Goal: Task Accomplishment & Management: Manage account settings

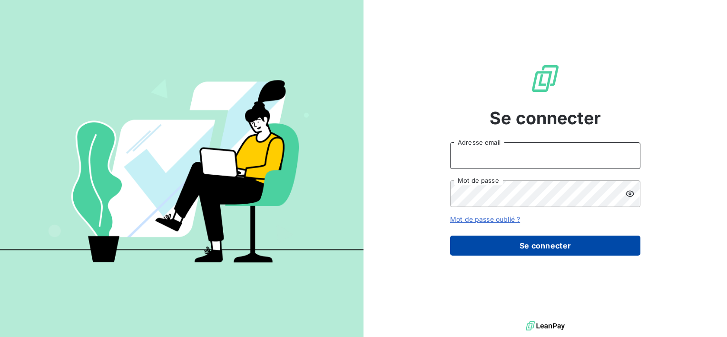
type input "[EMAIL_ADDRESS][DOMAIN_NAME]"
click at [492, 245] on button "Se connecter" at bounding box center [545, 246] width 190 height 20
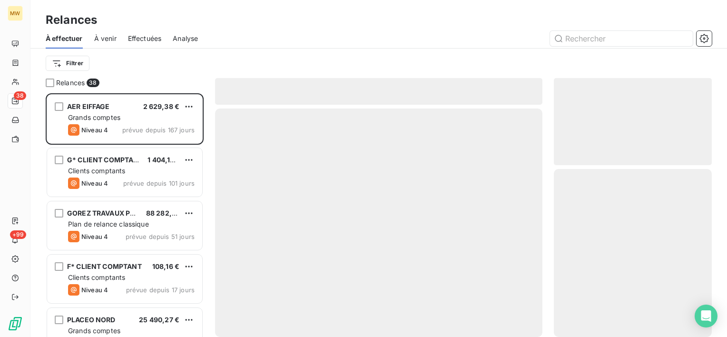
scroll to position [236, 150]
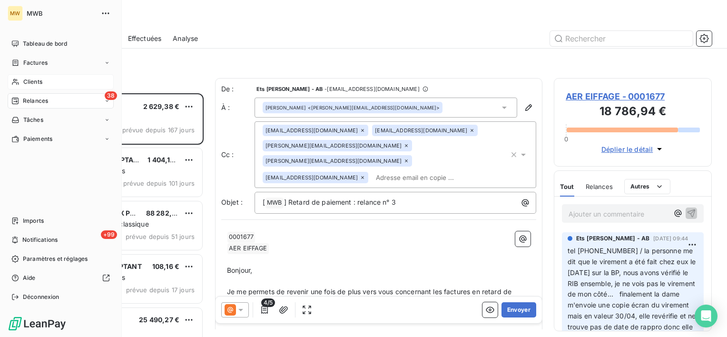
click at [27, 81] on span "Clients" at bounding box center [32, 82] width 19 height 9
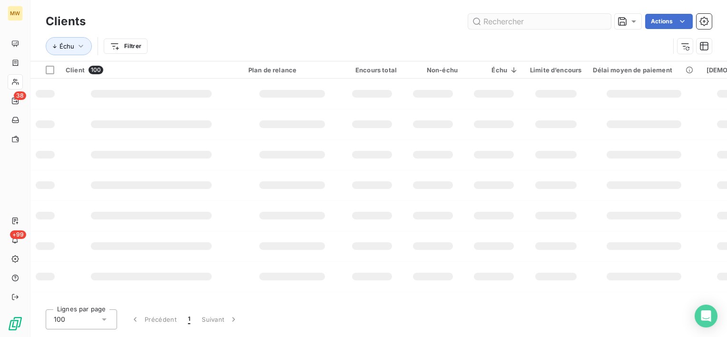
click at [561, 24] on input "text" at bounding box center [539, 21] width 143 height 15
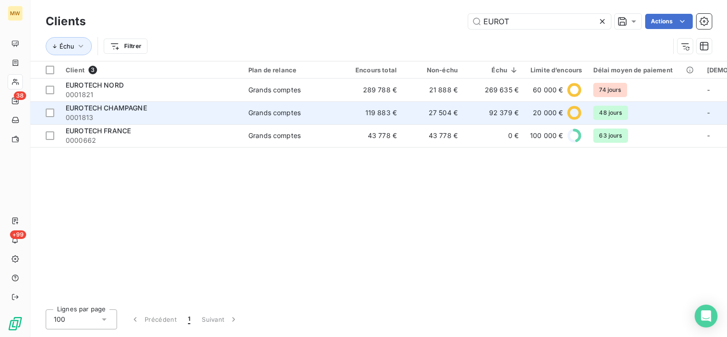
type input "EUROT"
click at [231, 111] on div "EUROTECH CHAMPAGNE" at bounding box center [151, 108] width 171 height 10
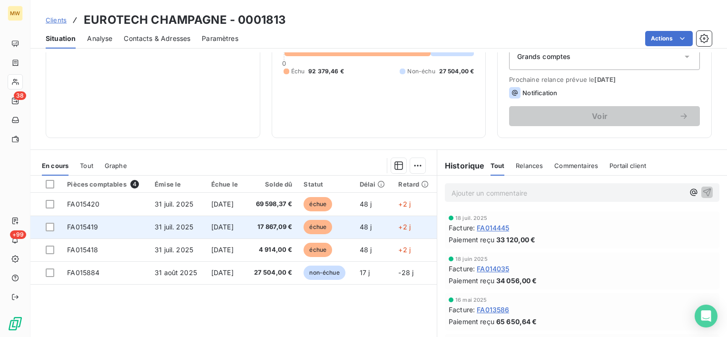
scroll to position [143, 0]
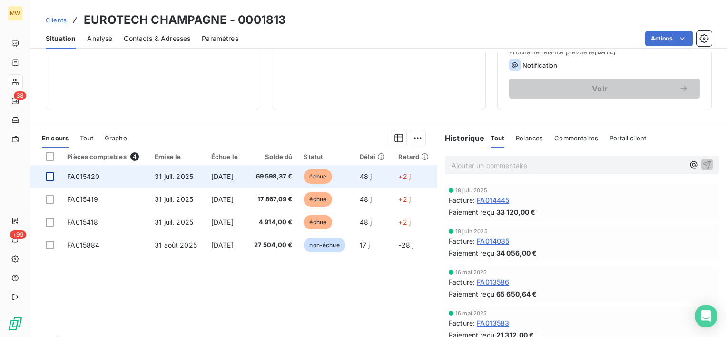
click at [53, 177] on div at bounding box center [50, 176] width 9 height 9
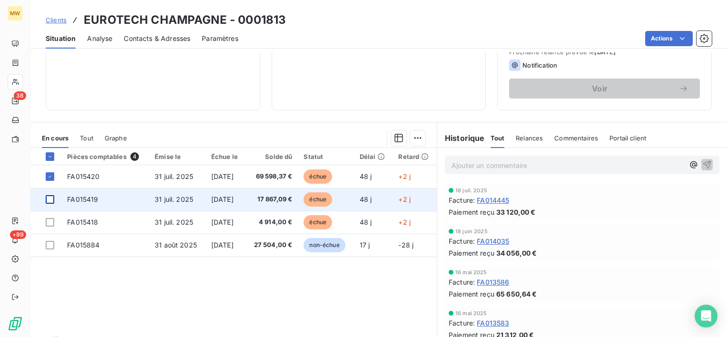
click at [52, 199] on div at bounding box center [50, 199] width 9 height 9
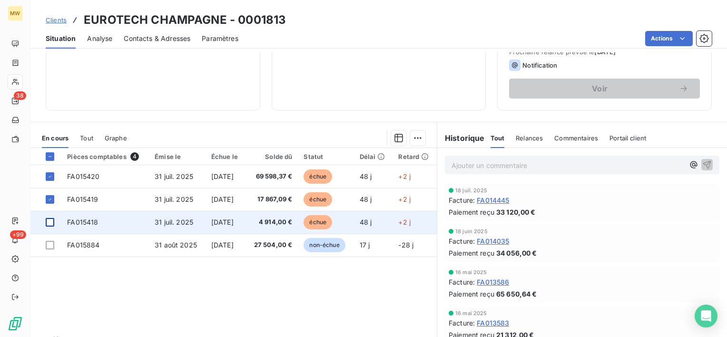
click at [52, 220] on div at bounding box center [50, 222] width 9 height 9
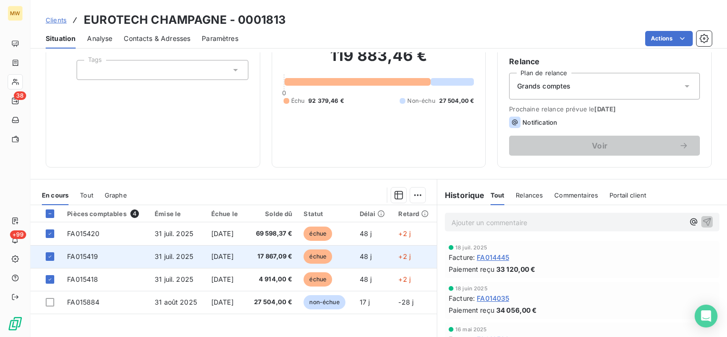
scroll to position [70, 0]
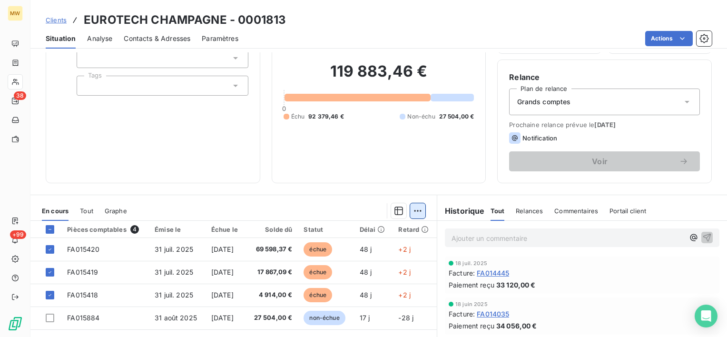
click at [413, 209] on html "MW 38 +99 Clients EUROTECH CHAMPAGNE - 0001813 Situation Analyse Contacts & Adr…" at bounding box center [363, 168] width 727 height 337
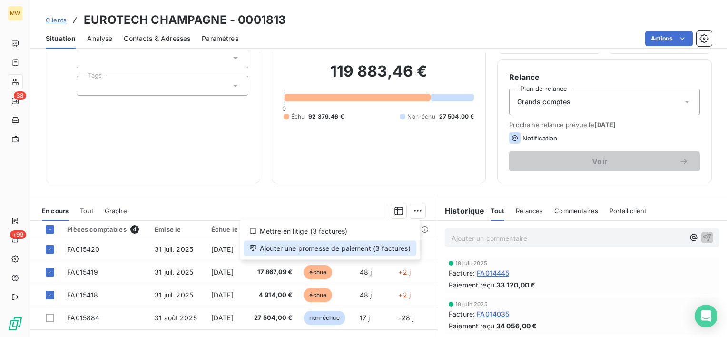
click at [382, 246] on div "Ajouter une promesse de paiement (3 factures)" at bounding box center [330, 248] width 173 height 15
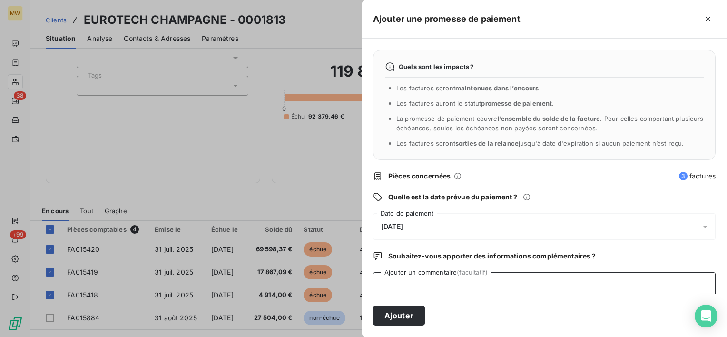
click at [429, 280] on textarea "Ajouter un commentaire (facultatif)" at bounding box center [544, 290] width 343 height 36
type textarea "CHQ RECU LE 17/09"
click at [433, 228] on div "[DATE]" at bounding box center [544, 226] width 343 height 27
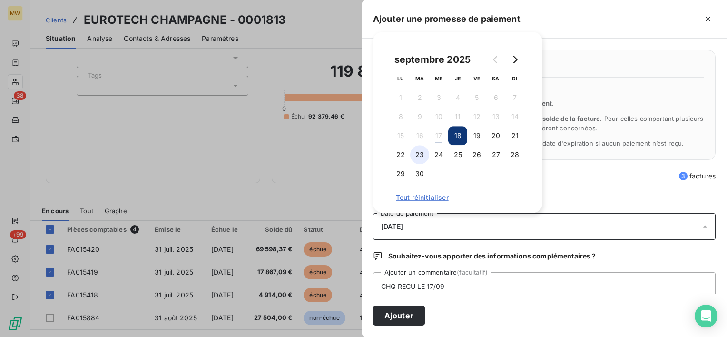
click at [419, 156] on button "23" at bounding box center [419, 154] width 19 height 19
click at [398, 319] on button "Ajouter" at bounding box center [399, 315] width 52 height 20
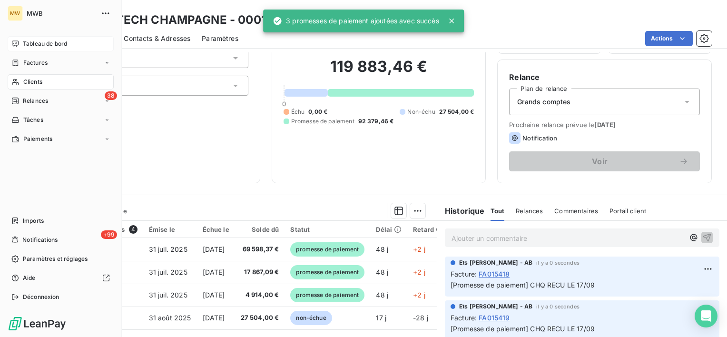
click at [25, 41] on span "Tableau de bord" at bounding box center [45, 43] width 44 height 9
